Goal: Contribute content

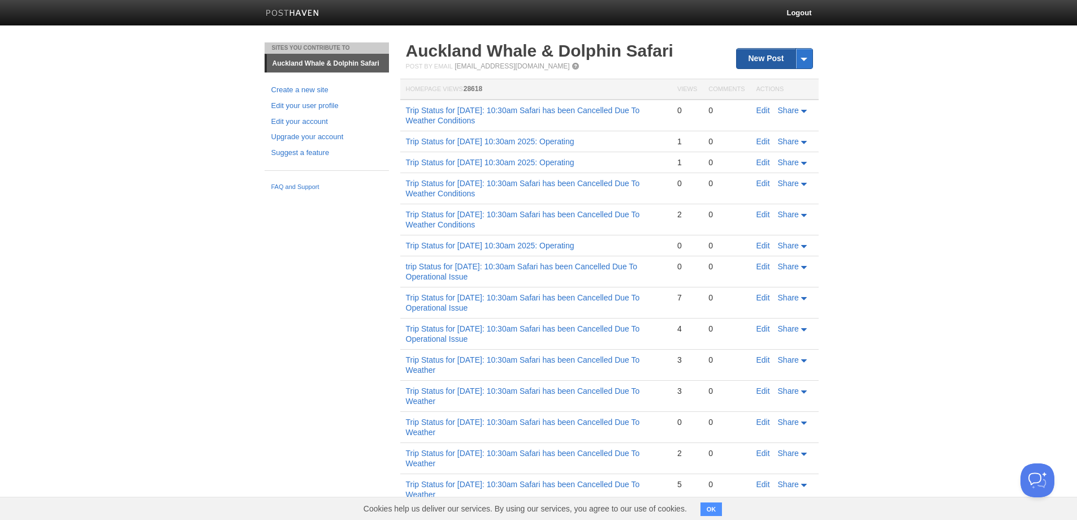
drag, startPoint x: 761, startPoint y: 55, endPoint x: 878, endPoint y: 3, distance: 128.6
click at [761, 56] on link "New Post" at bounding box center [774, 59] width 75 height 20
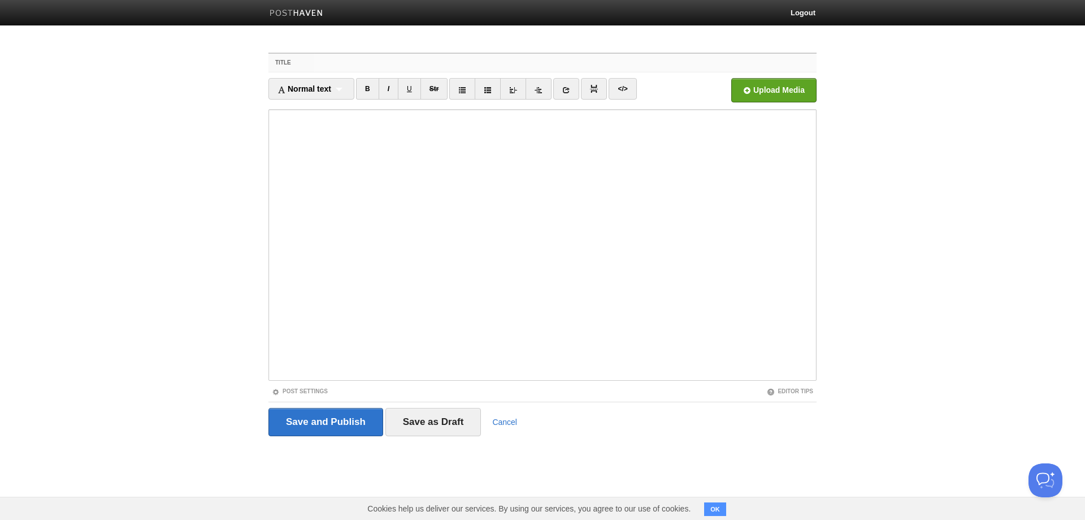
click at [429, 56] on input "Title" at bounding box center [565, 63] width 503 height 18
paste input "Trip Status for [DATE]: 10:30am Safari has been Cancelled Due To Weather Condit…"
click at [395, 58] on input "Trip Status for [DATE]: 10:30am Safari has been Cancelled Due To Weather Condit…" at bounding box center [565, 63] width 503 height 18
click at [414, 57] on input "Trip Status for [DATE]: 10:30am Safari has been Cancelled Due To Weather Condit…" at bounding box center [565, 63] width 503 height 18
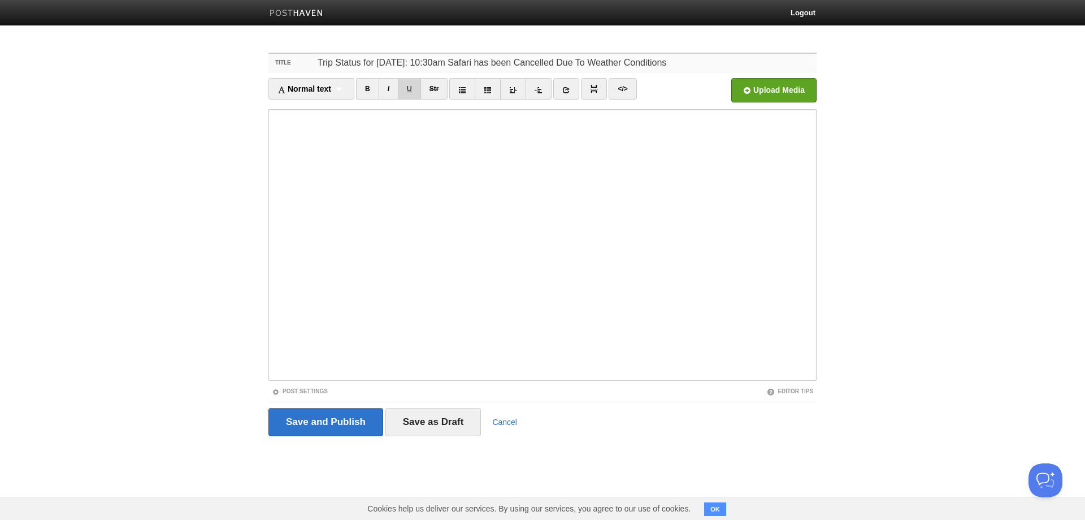
type input "Trip Status for [DATE]: 10:30am Safari has been Cancelled Due To Weather Condit…"
drag, startPoint x: 788, startPoint y: 60, endPoint x: 183, endPoint y: 63, distance: 605.4
click at [183, 63] on body "Logout Sites You Contribute To [GEOGRAPHIC_DATA] Whale & Dolphin Safari Create …" at bounding box center [542, 239] width 1085 height 478
click at [360, 421] on input "Save and Publish" at bounding box center [326, 422] width 115 height 28
